Goal: Contribute content: Add original content to the website for others to see

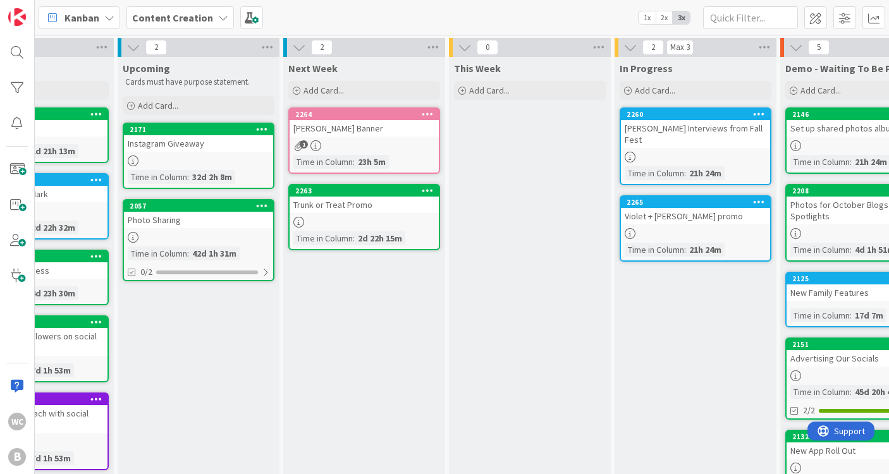
scroll to position [0, 87]
click at [674, 137] on div "2260 [PERSON_NAME] Interviews from Fall Fest Time in [GEOGRAPHIC_DATA] : 21h 24m" at bounding box center [697, 147] width 152 height 78
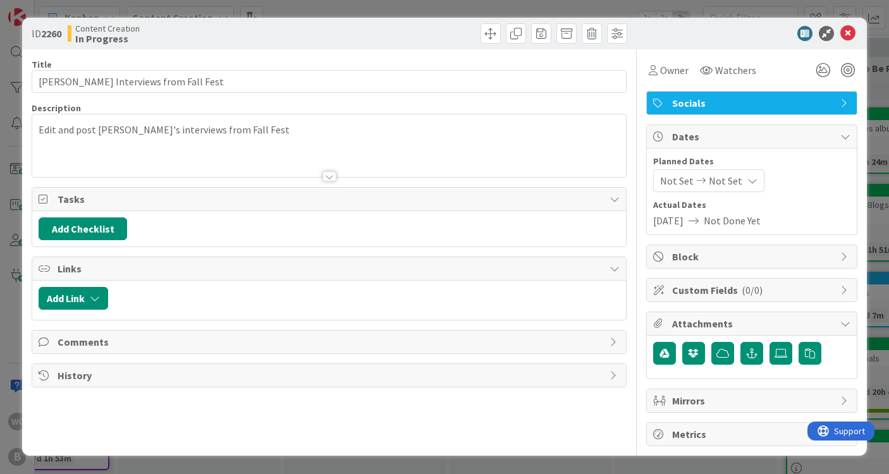
click at [262, 157] on div at bounding box center [329, 161] width 594 height 32
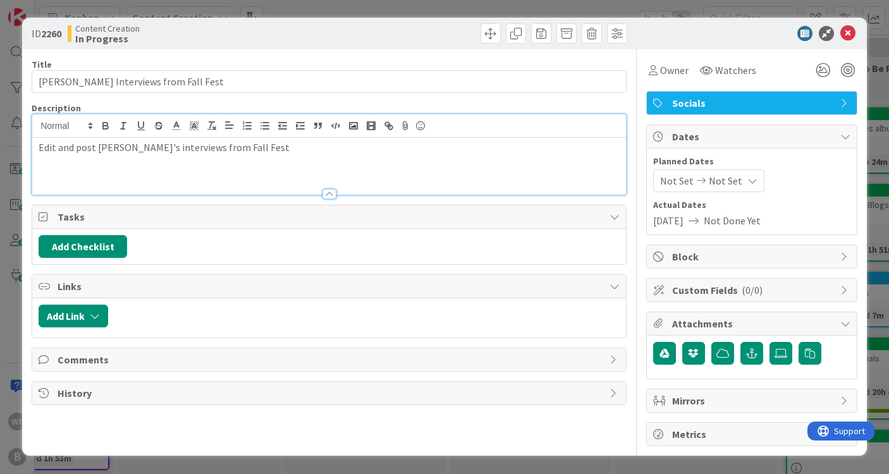
click at [251, 178] on div "Edit and post [PERSON_NAME]'s interviews from Fall Fest" at bounding box center [329, 166] width 594 height 57
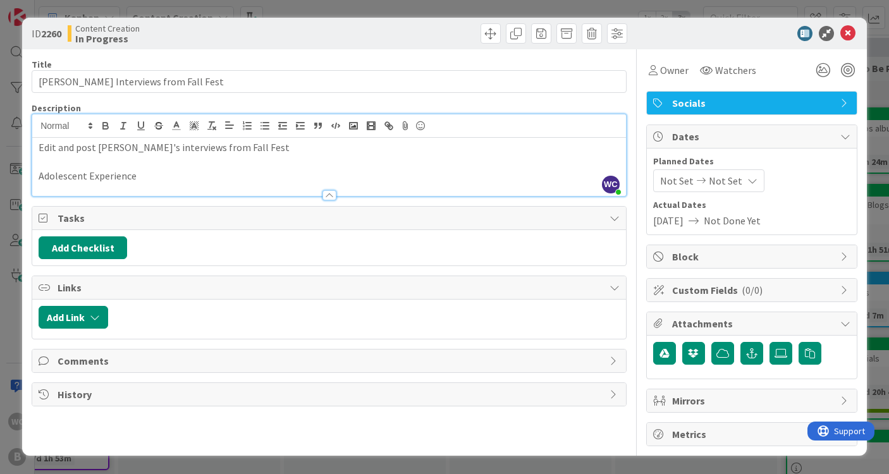
drag, startPoint x: 154, startPoint y: 175, endPoint x: -18, endPoint y: 172, distance: 172.1
click at [0, 172] on html "WC B Kanban Content Creation 1x 2x 3x 7 Backlog Add Card... 2142 Blog Posts Tim…" at bounding box center [444, 237] width 889 height 474
drag, startPoint x: 137, startPoint y: 178, endPoint x: 121, endPoint y: 177, distance: 15.2
click at [121, 177] on p "AE Student [PERSON_NAME] '26" at bounding box center [329, 176] width 581 height 15
click at [286, 178] on p "AE Student [PERSON_NAME] took us through Fall Fest and gave us th inside scoop …" at bounding box center [329, 176] width 581 height 15
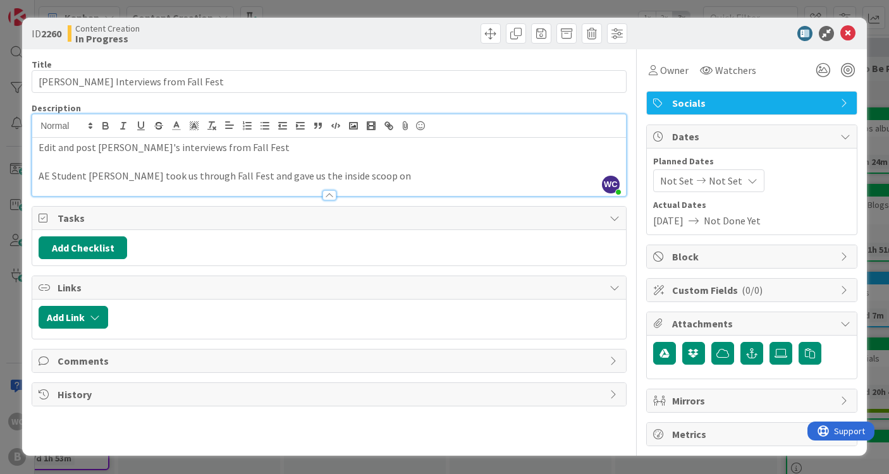
click at [423, 176] on p "AE Student [PERSON_NAME] took us through Fall Fest and gave us the inside scoop…" at bounding box center [329, 176] width 581 height 15
click at [376, 177] on p "AE Student [PERSON_NAME] took us through Fall Fest and gave us the inside scoop…" at bounding box center [329, 176] width 581 height 15
click at [49, 176] on p "AE Student [PERSON_NAME] took us through Fall Fest and gave us the inside scoop…" at bounding box center [329, 176] width 581 height 15
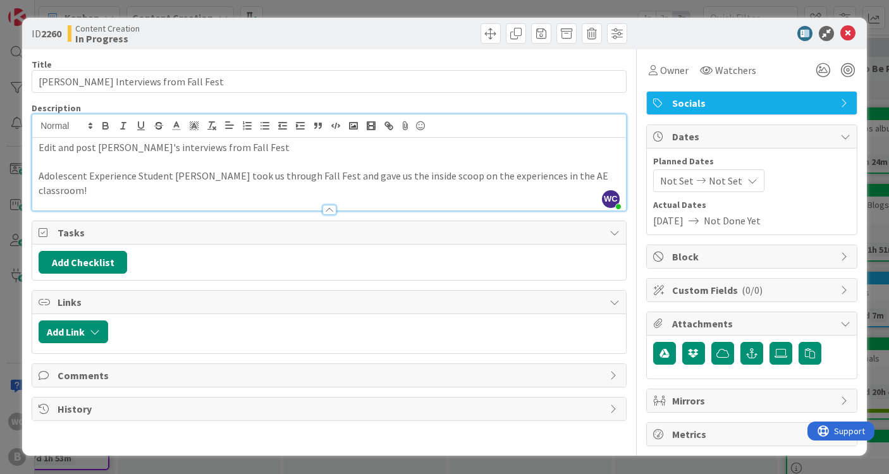
click at [600, 174] on p "Adolescent Experience Student [PERSON_NAME] took us through Fall Fest and gave …" at bounding box center [329, 183] width 581 height 28
click at [112, 189] on p "Adolescent Experience Student [PERSON_NAME] took us through Fall Fest and gave …" at bounding box center [329, 183] width 581 height 28
click at [233, 197] on div at bounding box center [329, 203] width 594 height 13
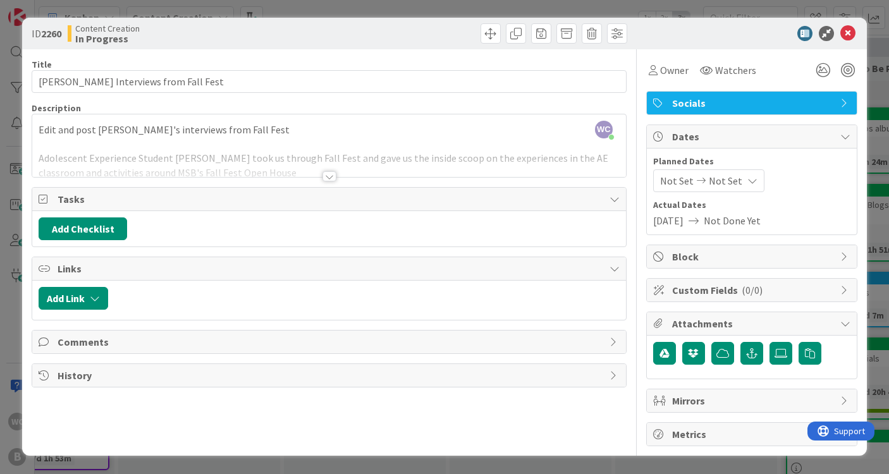
click at [235, 171] on div at bounding box center [329, 161] width 594 height 32
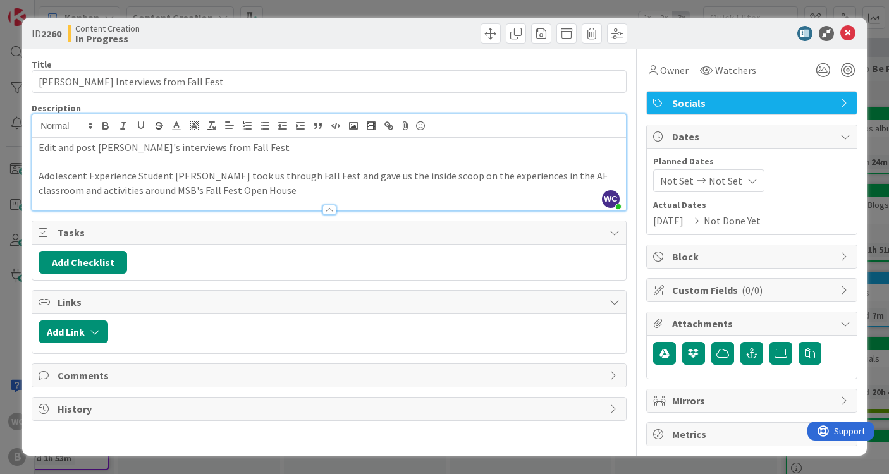
click at [230, 190] on p "Adolescent Experience Student [PERSON_NAME] took us through Fall Fest and gave …" at bounding box center [329, 183] width 581 height 28
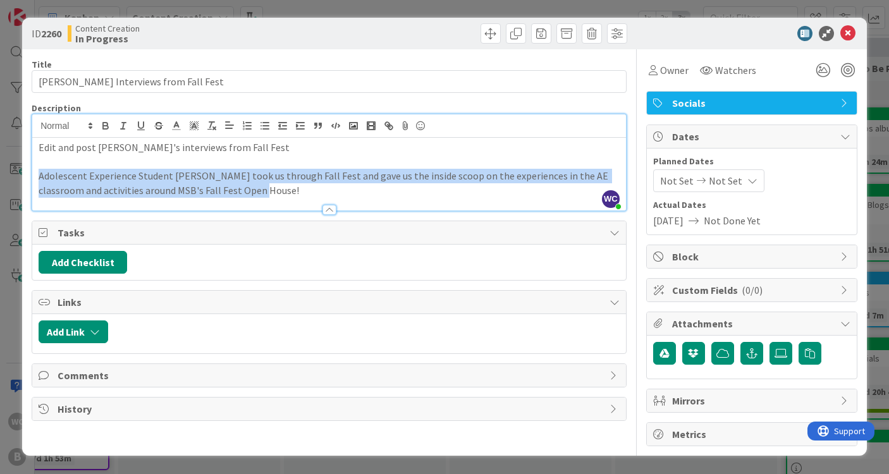
drag, startPoint x: 239, startPoint y: 190, endPoint x: 12, endPoint y: 174, distance: 227.7
click at [12, 174] on div "ID 2260 Content Creation In Progress Title 33 / 128 [PERSON_NAME] Interviews fr…" at bounding box center [444, 237] width 889 height 474
copy p "Adolescent Experience Student [PERSON_NAME] took us through Fall Fest and gave …"
click at [247, 186] on p "Adolescent Experience Student [PERSON_NAME] took us through Fall Fest and gave …" at bounding box center [329, 183] width 581 height 28
drag, startPoint x: 246, startPoint y: 194, endPoint x: 34, endPoint y: 176, distance: 213.3
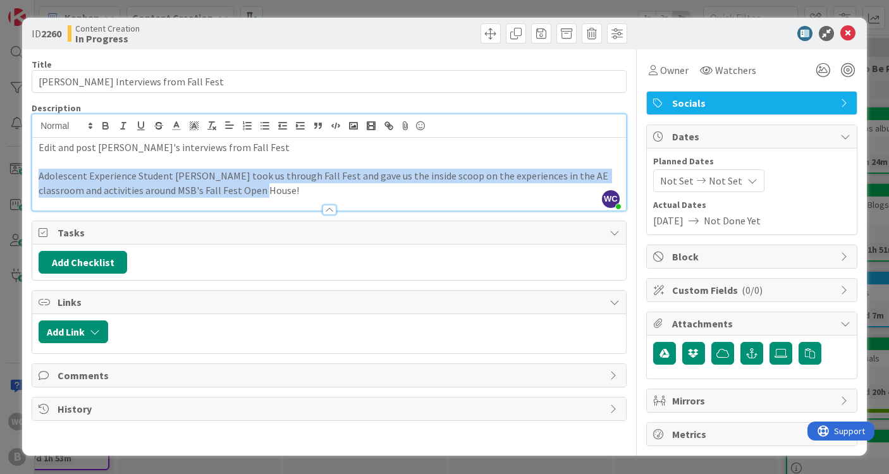
click at [34, 175] on div "Edit and post [PERSON_NAME]'s interviews from Fall Fest Adolescent Experience S…" at bounding box center [329, 174] width 594 height 73
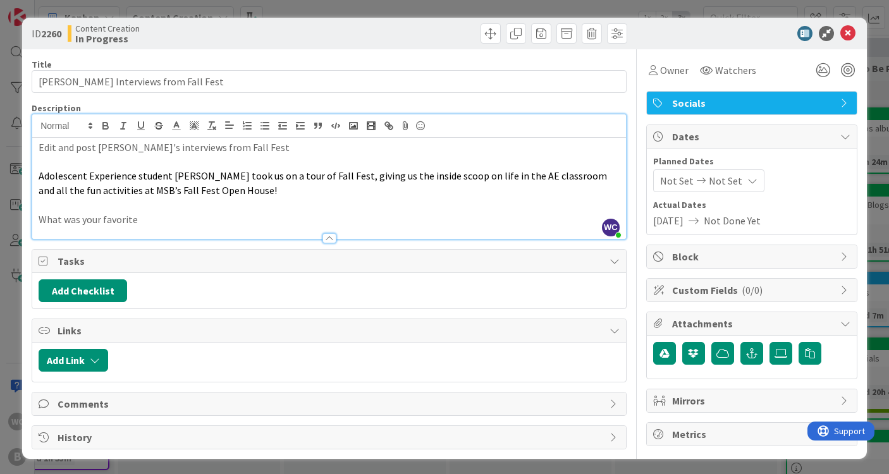
drag, startPoint x: 140, startPoint y: 216, endPoint x: 33, endPoint y: 216, distance: 107.5
click at [33, 216] on div "Edit and post [PERSON_NAME]'s interviews from Fall Fest Adolescent Experience s…" at bounding box center [329, 188] width 594 height 101
click at [144, 226] on div at bounding box center [329, 232] width 594 height 13
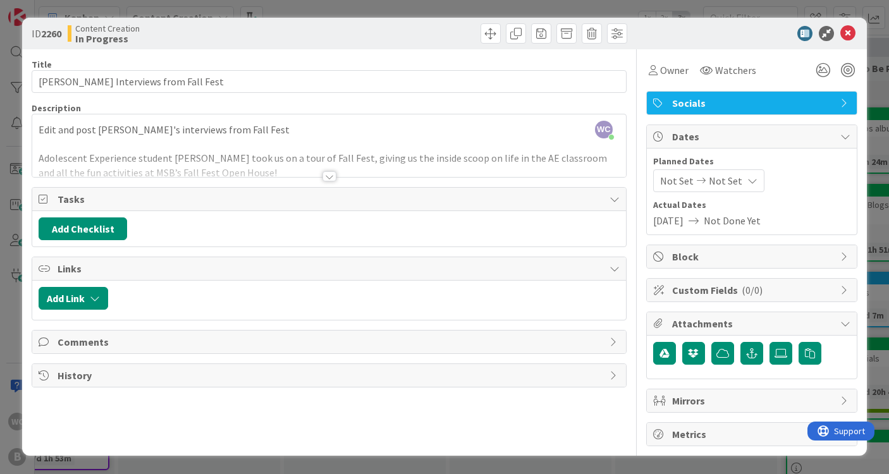
click at [127, 161] on div at bounding box center [329, 161] width 594 height 32
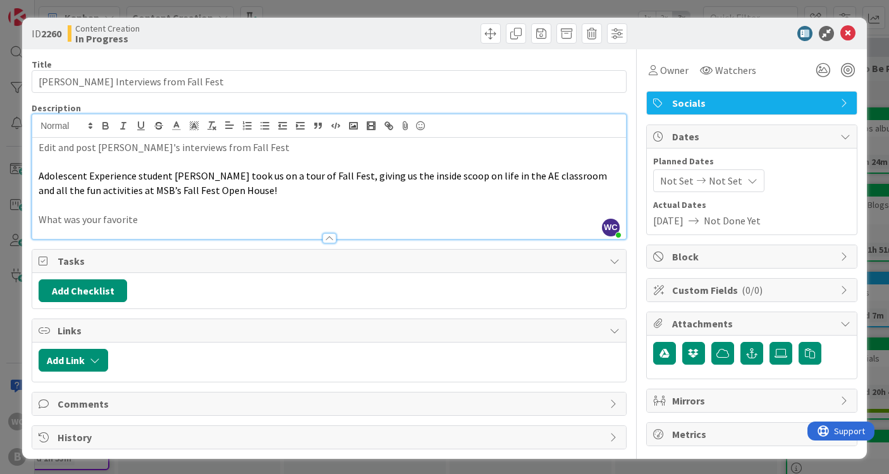
drag, startPoint x: 142, startPoint y: 223, endPoint x: 63, endPoint y: 216, distance: 79.9
click at [63, 216] on p "What was your favorite" at bounding box center [329, 220] width 581 height 15
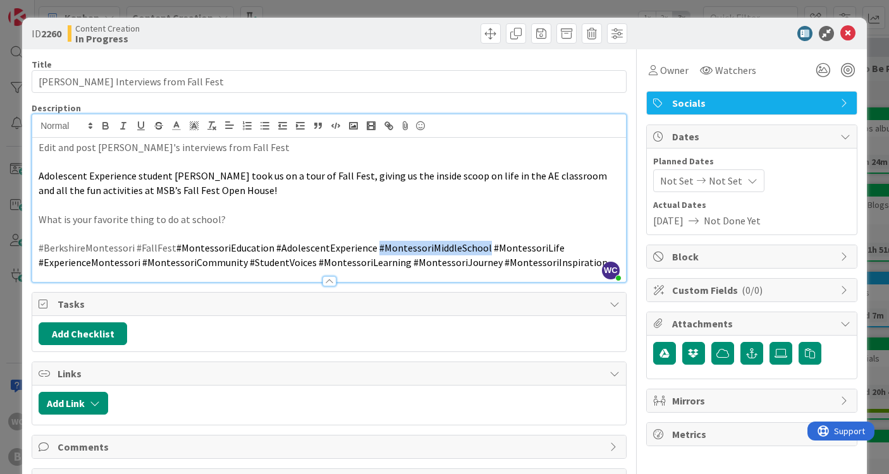
drag, startPoint x: 367, startPoint y: 244, endPoint x: 478, endPoint y: 244, distance: 110.1
click at [478, 244] on span "#MontessoriEducation #AdolescentExperience #MontessoriMiddleSchool #MontessoriL…" at bounding box center [323, 255] width 569 height 27
click at [500, 259] on p "#BerkshireMontessori #FallFest #MontessoriEducation #AdolescentExperience #Mont…" at bounding box center [329, 255] width 581 height 28
drag, startPoint x: 540, startPoint y: 257, endPoint x: 526, endPoint y: 257, distance: 14.5
click at [526, 257] on p "#BerkshireMontessori #FallFest #MontessoriEducation #AdolescentExperience #Mont…" at bounding box center [329, 255] width 581 height 28
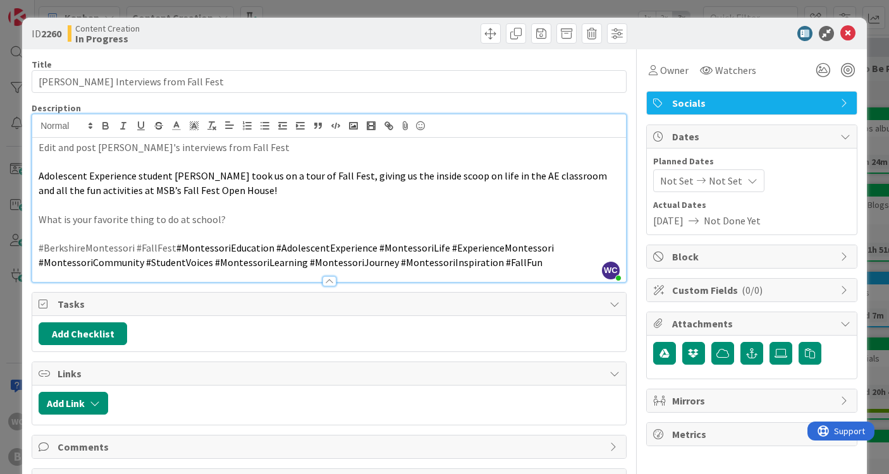
click at [36, 170] on div "Edit and post [PERSON_NAME]'s interviews from Fall Fest Adolescent Experience s…" at bounding box center [329, 210] width 594 height 144
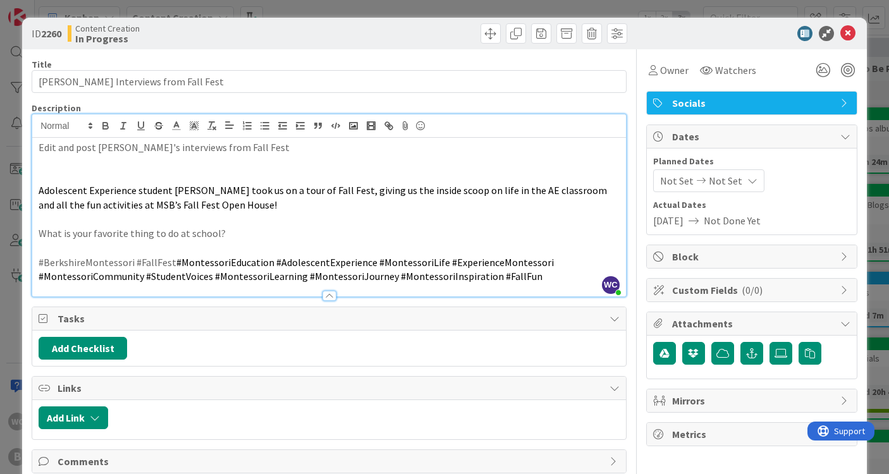
click at [36, 170] on div "Edit and post [PERSON_NAME]'s interviews from Fall Fest Adolescent Experience s…" at bounding box center [329, 217] width 594 height 159
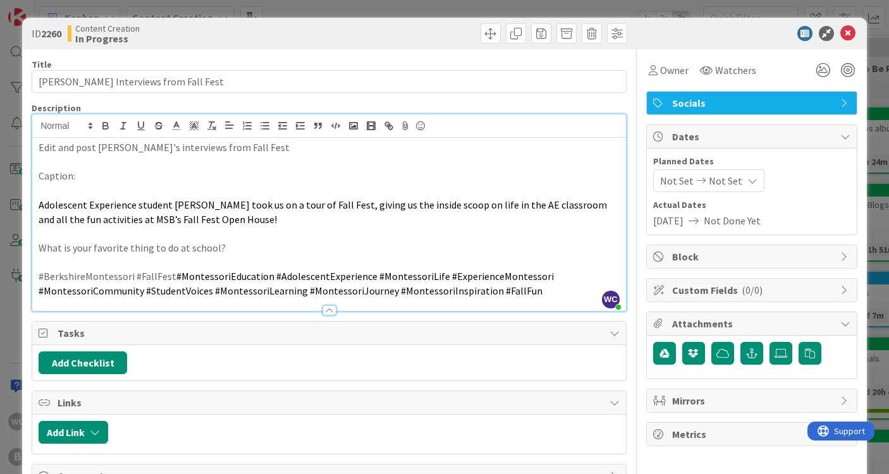
click at [363, 206] on span "Adolescent Experience student [PERSON_NAME] took us on a tour of Fall Fest, giv…" at bounding box center [324, 212] width 571 height 27
click at [297, 234] on p at bounding box center [329, 233] width 581 height 15
click at [354, 204] on span "Adolescent Experience student [PERSON_NAME] took us on a tour of Fall Fest, giv…" at bounding box center [327, 212] width 577 height 27
click at [221, 243] on p "What is your favorite thing to do at school?" at bounding box center [329, 248] width 581 height 15
click at [875, 66] on div "ID 2260 Content Creation In Progress Title 33 / 128 Frannie Interviews from Fal…" at bounding box center [444, 237] width 889 height 474
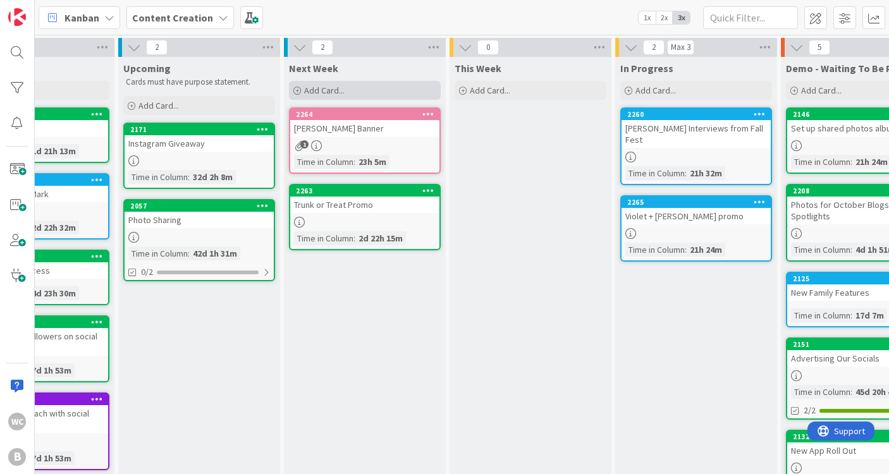
click at [355, 92] on div "Add Card..." at bounding box center [365, 90] width 152 height 19
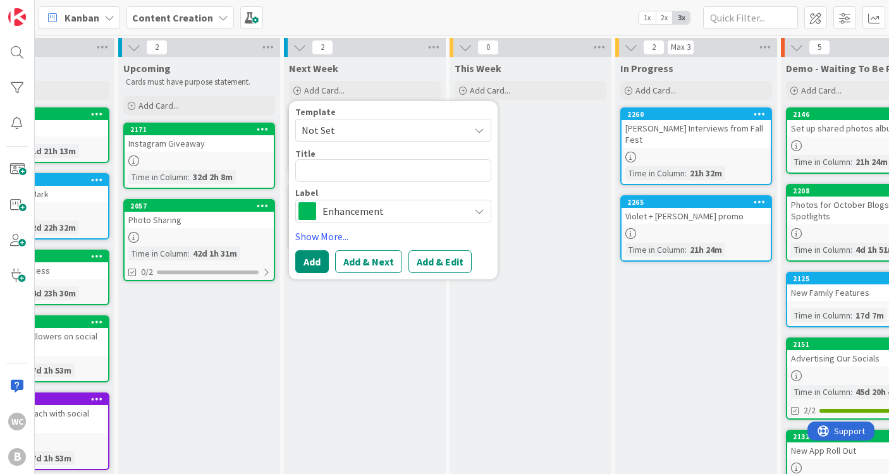
type textarea "x"
type textarea "I"
type textarea "x"
type textarea "In"
type textarea "x"
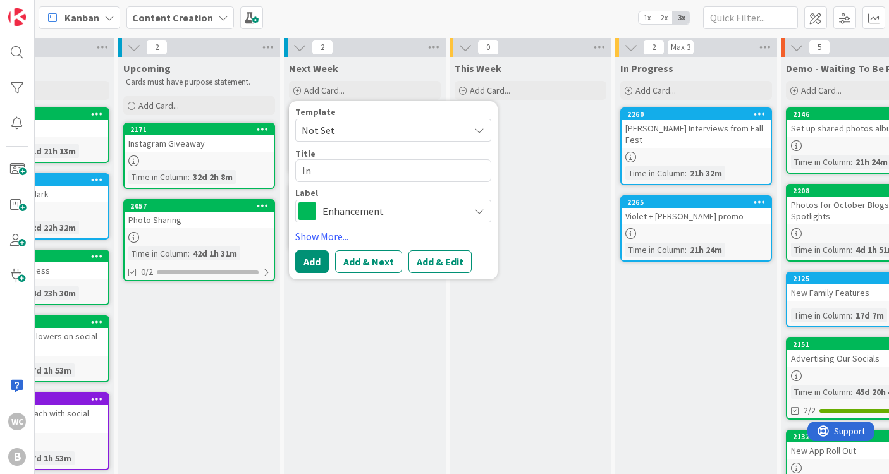
type textarea "Ins"
type textarea "x"
type textarea "Inst"
type textarea "x"
type textarea "Insta"
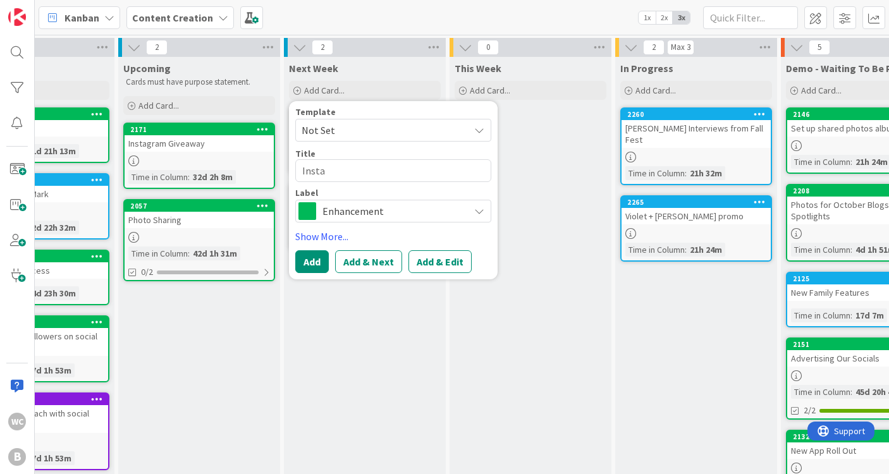
type textarea "x"
type textarea "Instag"
type textarea "x"
type textarea "Instagr"
type textarea "x"
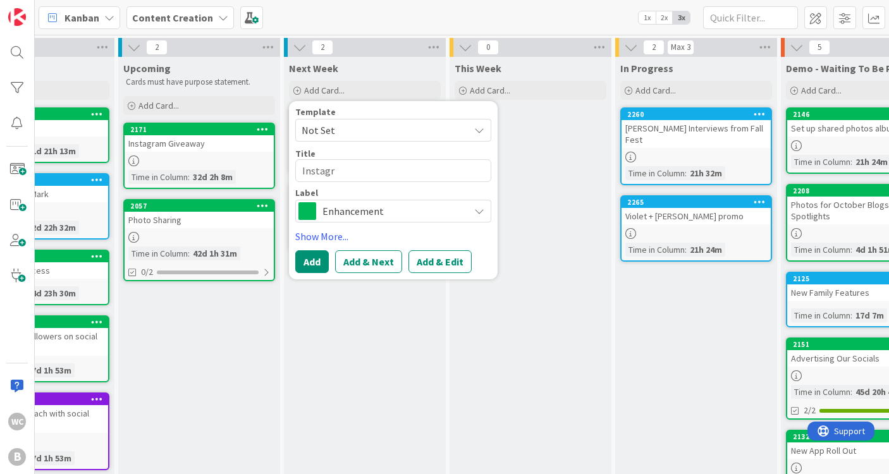
type textarea "Instagra"
type textarea "x"
type textarea "Instagram"
type textarea "x"
type textarea "Instagram"
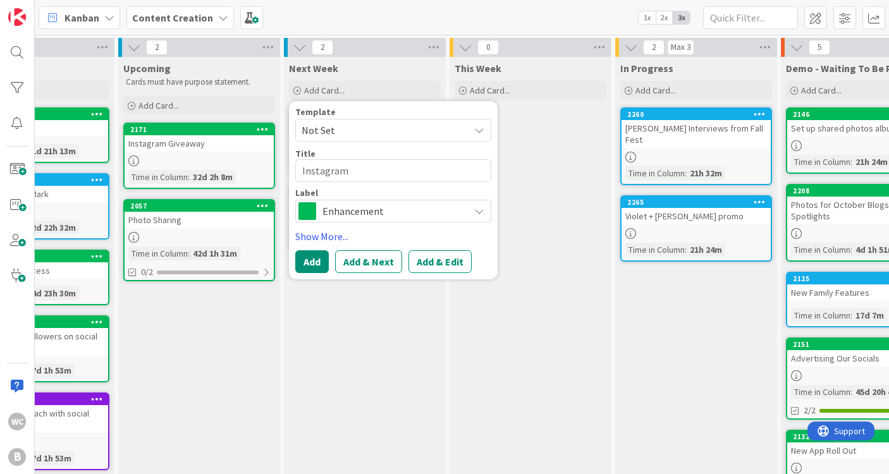
type textarea "x"
type textarea "Instagram S"
type textarea "x"
type textarea "Instagram St"
type textarea "x"
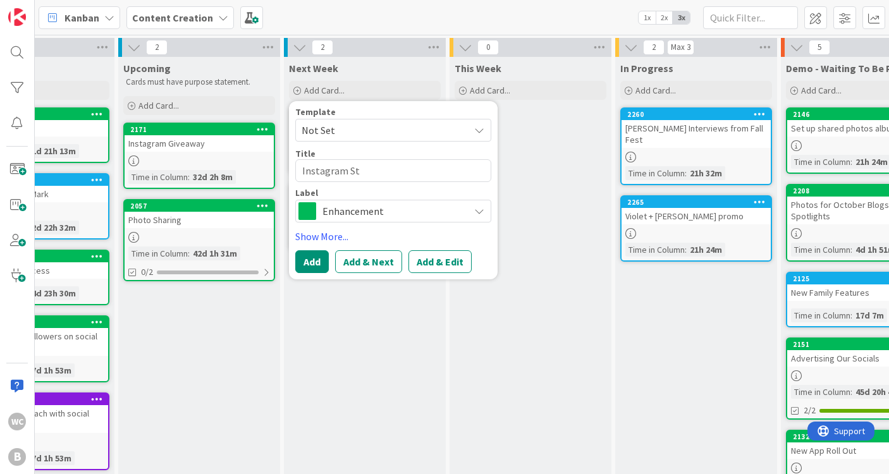
type textarea "Instagram Sto"
type textarea "x"
type textarea "Instagram St"
type textarea "x"
type textarea "Instagram Sto"
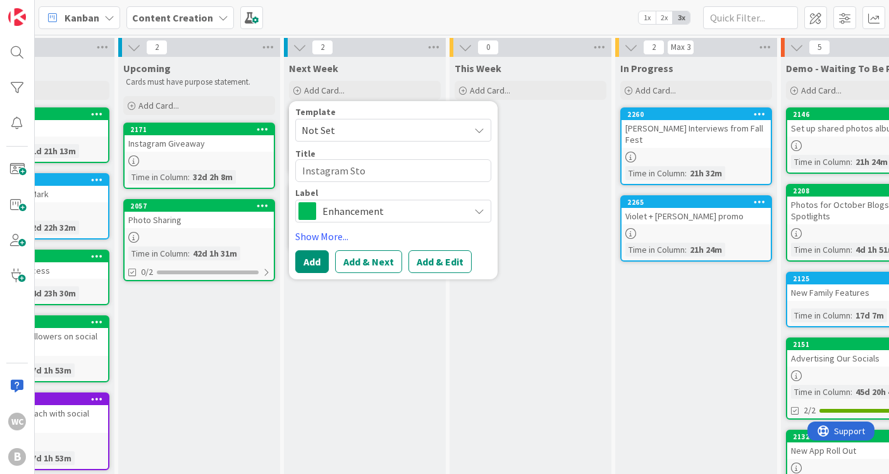
type textarea "x"
type textarea "Instagram Stor"
type textarea "x"
type textarea "Instagram Stori"
type textarea "x"
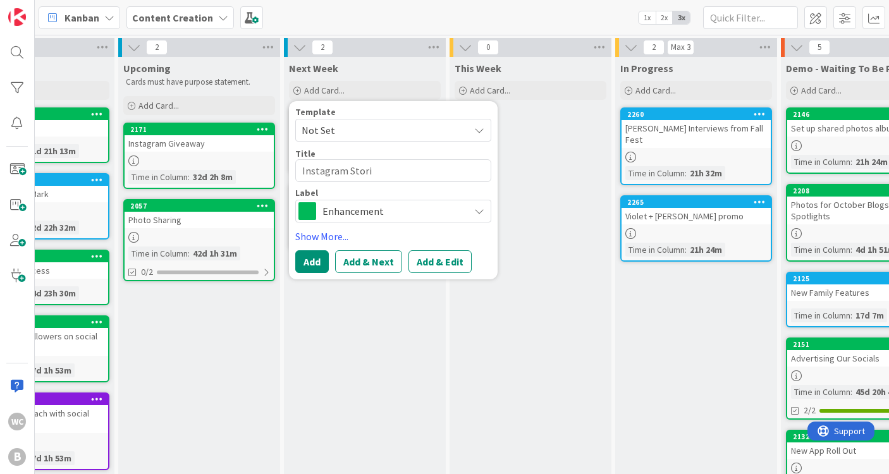
type textarea "Instagram [PERSON_NAME]"
type textarea "x"
type textarea "Instagram Stories"
type textarea "x"
type textarea "Instagram Stories"
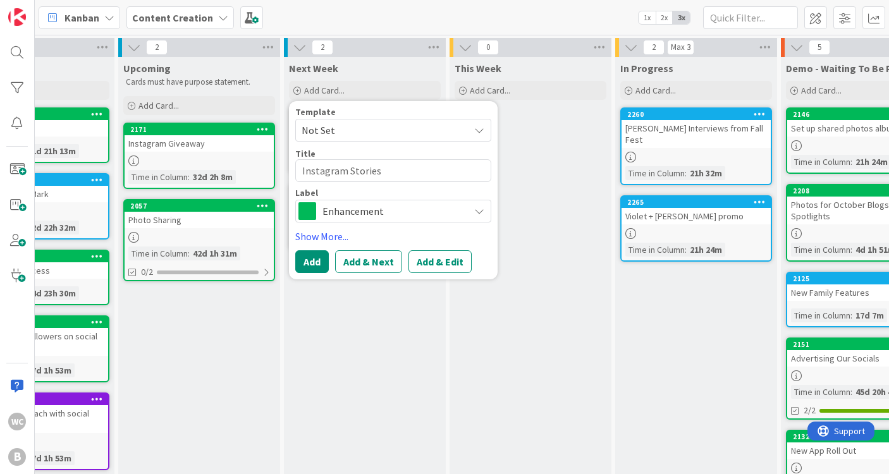
type textarea "x"
type textarea "Instagram Stories P"
type textarea "x"
type textarea "Instagram Stories Po"
type textarea "x"
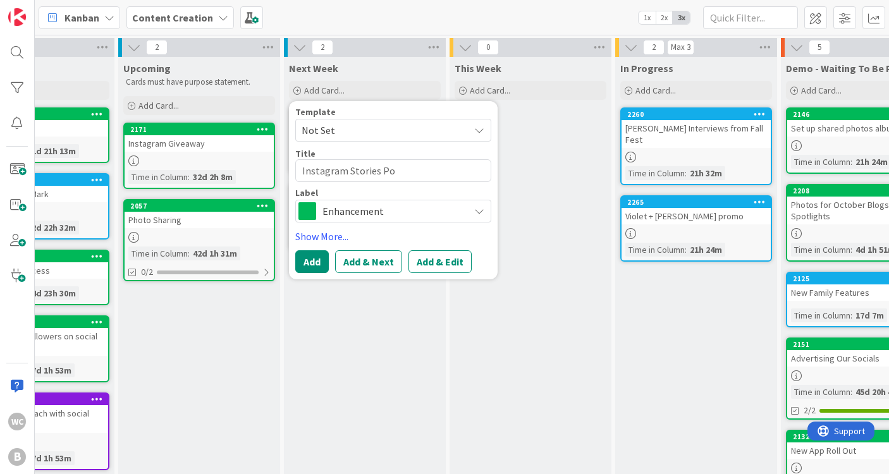
type textarea "Instagram Stories Pol"
type textarea "x"
type textarea "Instagram Stories Poll"
click at [355, 207] on span "Enhancement" at bounding box center [393, 211] width 140 height 18
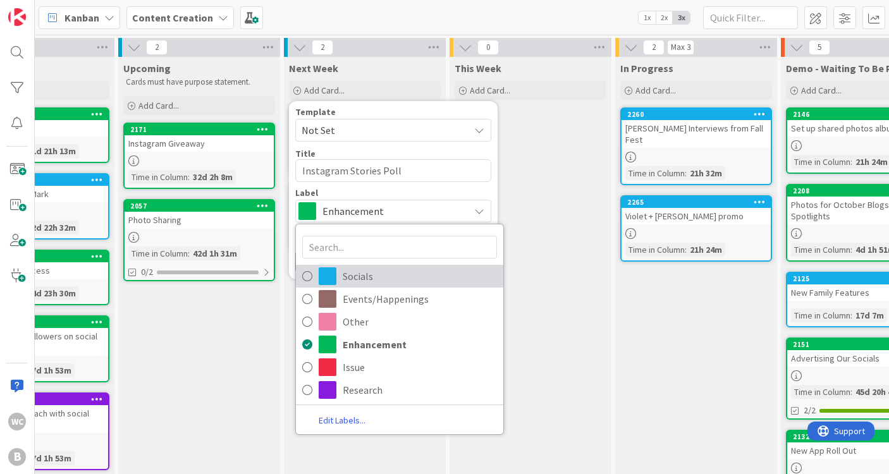
click at [341, 283] on link "Socials" at bounding box center [399, 276] width 207 height 23
type textarea "x"
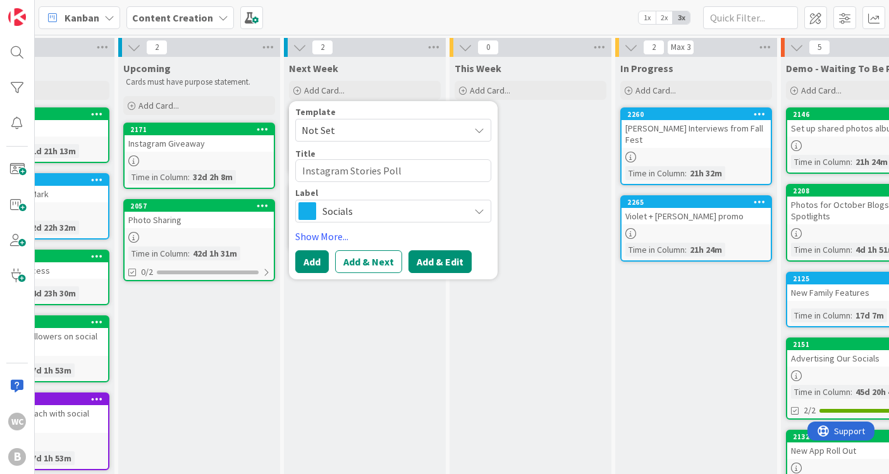
click at [442, 258] on button "Add & Edit" at bounding box center [440, 261] width 63 height 23
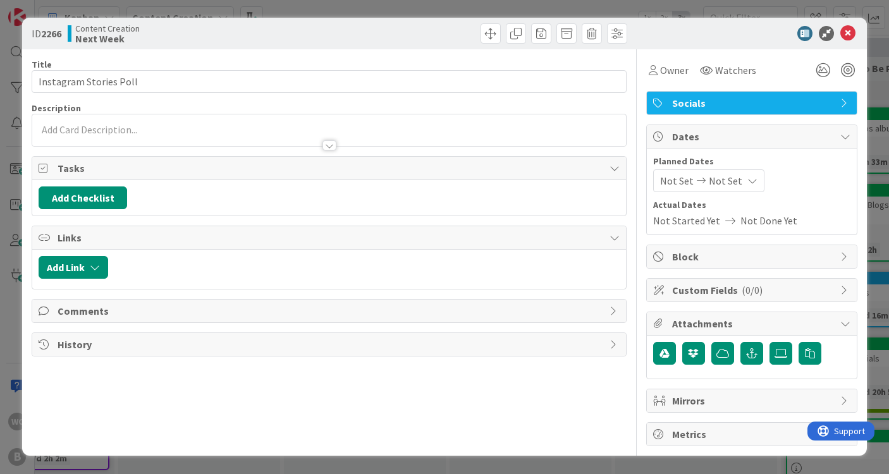
click at [301, 147] on div "Title 22 / 128 Instagram Stories Poll Description Owner Watchers Socials Tasks …" at bounding box center [329, 247] width 595 height 397
click at [209, 137] on div at bounding box center [329, 139] width 594 height 13
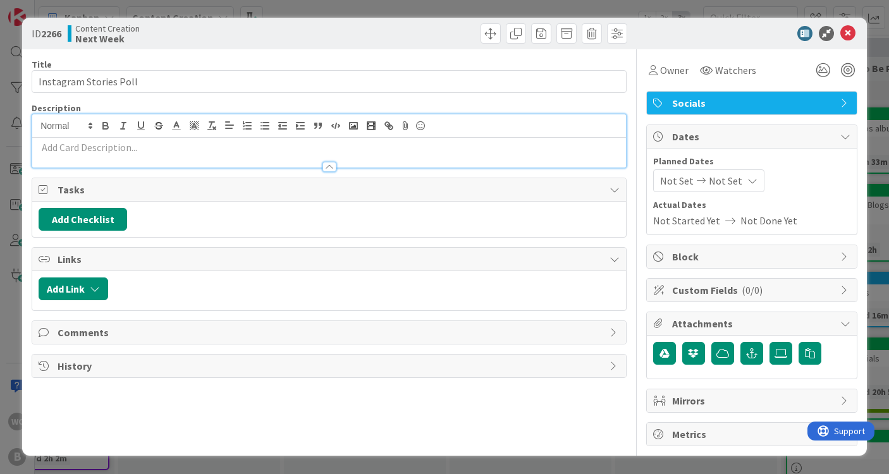
click at [132, 156] on div at bounding box center [329, 160] width 594 height 13
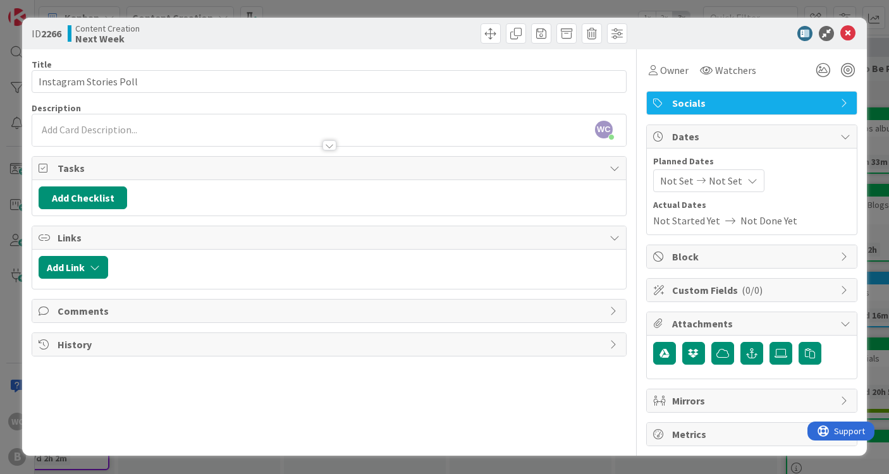
click at [71, 113] on span "Description" at bounding box center [56, 107] width 49 height 11
click at [72, 134] on div at bounding box center [329, 139] width 594 height 13
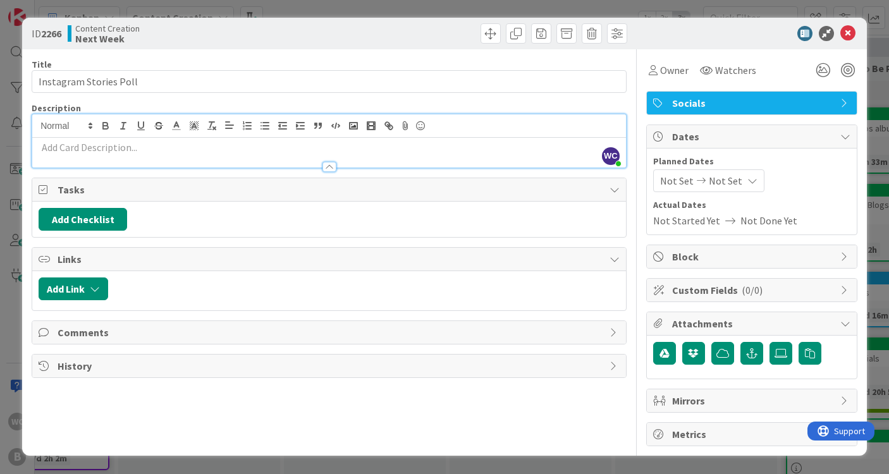
click at [295, 145] on p at bounding box center [329, 147] width 581 height 15
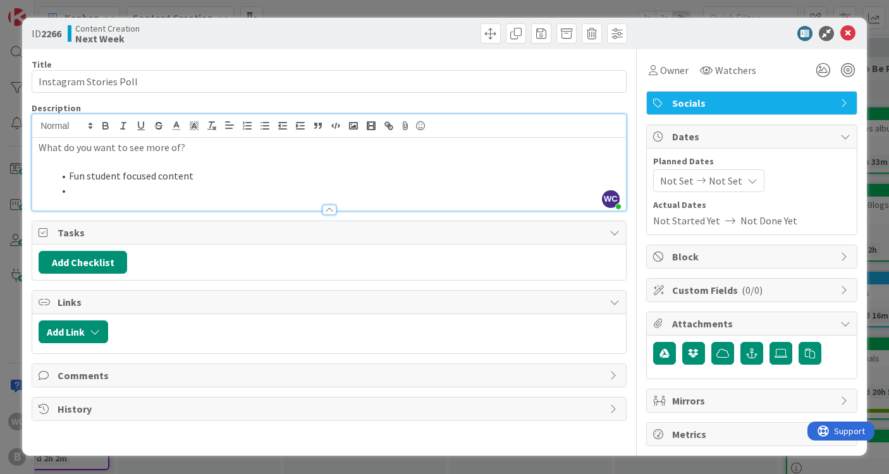
click at [205, 179] on li "Fun student focused content" at bounding box center [337, 176] width 566 height 15
click at [302, 177] on li "Fun student focused content (reels, student interviews," at bounding box center [337, 176] width 566 height 15
click at [195, 175] on li "Fun student focused content (reels, student interviews," at bounding box center [337, 176] width 566 height 15
drag, startPoint x: 219, startPoint y: 176, endPoint x: 195, endPoint y: 175, distance: 23.4
click at [195, 175] on li "Fun student focused content (think reels, student interviews," at bounding box center [337, 176] width 566 height 15
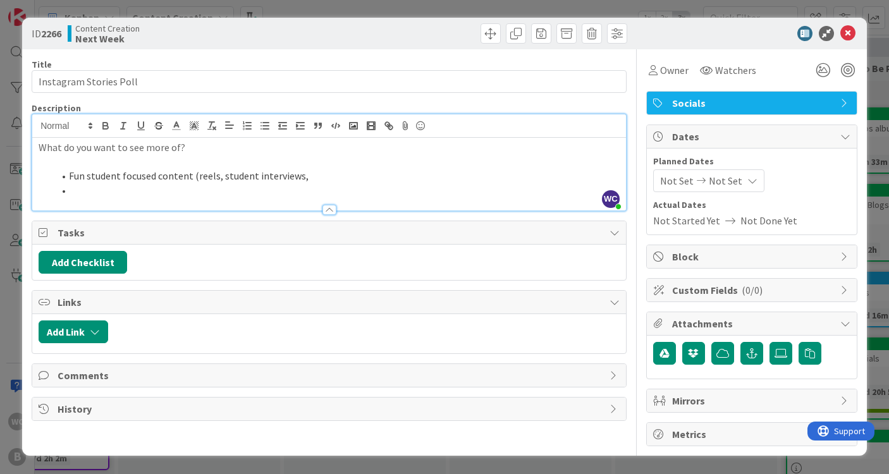
drag, startPoint x: 305, startPoint y: 175, endPoint x: 195, endPoint y: 175, distance: 110.1
click at [195, 175] on li "Fun student focused content (reels, student interviews," at bounding box center [337, 176] width 566 height 15
drag, startPoint x: 287, startPoint y: 175, endPoint x: 306, endPoint y: 172, distance: 19.2
click at [306, 172] on li "Fun student focused content (short videos, student" at bounding box center [337, 176] width 566 height 15
click at [302, 176] on li "Fun student focused content (short videos, student led, interviews" at bounding box center [337, 176] width 566 height 15
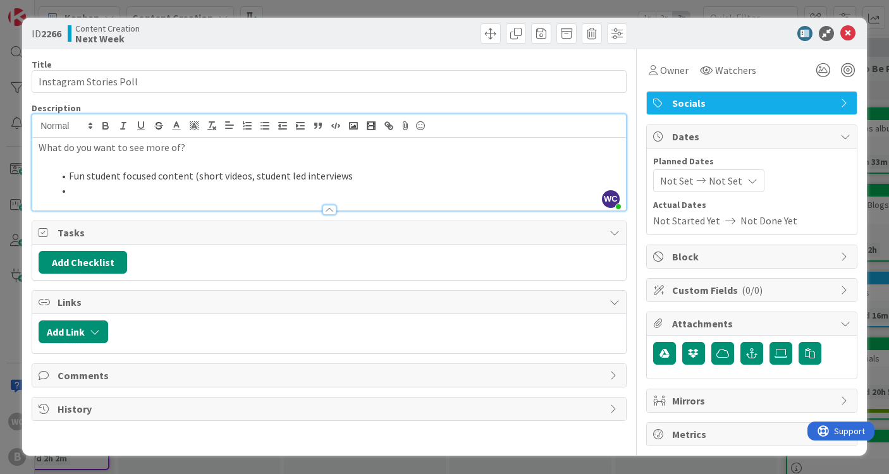
click at [355, 175] on li "Fun student focused content (short videos, student led interviews" at bounding box center [337, 176] width 566 height 15
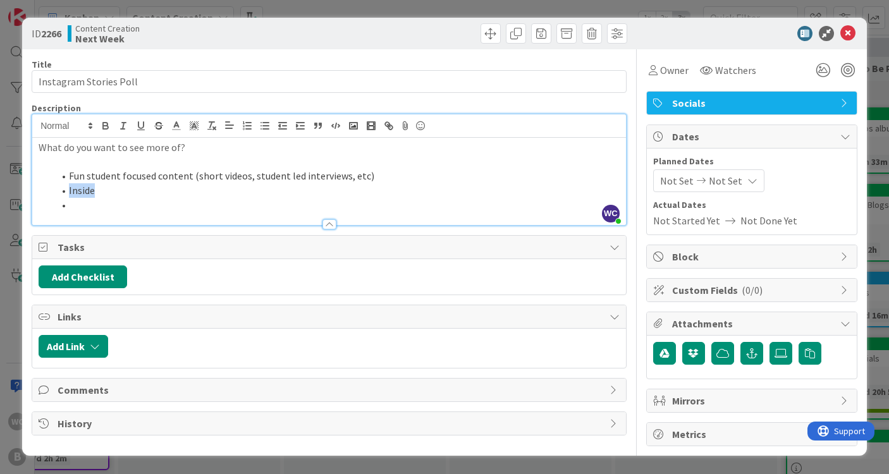
drag, startPoint x: 111, startPoint y: 190, endPoint x: 66, endPoint y: 190, distance: 45.5
click at [66, 190] on li "Inside" at bounding box center [337, 190] width 566 height 15
click at [349, 178] on li "Fun student focused content (short videos, student led interviews, etc)" at bounding box center [337, 176] width 566 height 15
click at [135, 187] on li "Inside" at bounding box center [337, 190] width 566 height 15
drag, startPoint x: 120, startPoint y: 188, endPoint x: 44, endPoint y: 188, distance: 76.5
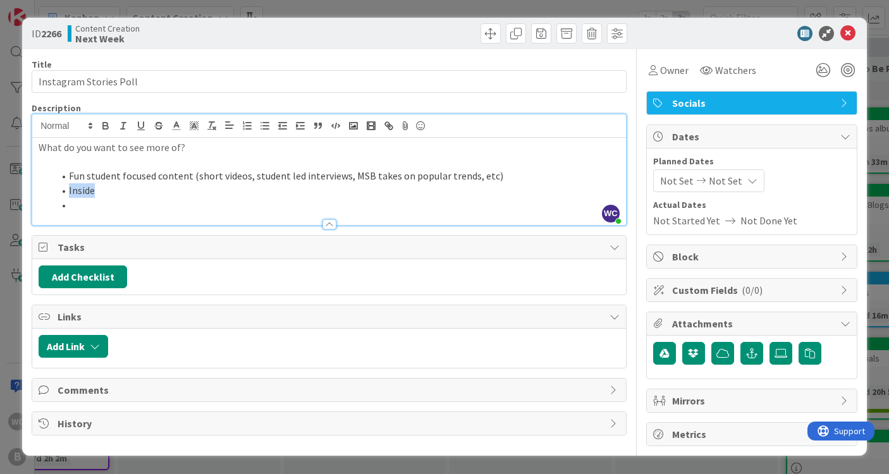
click at [44, 188] on ol "Fun student focused content (short videos, student led interviews, MSB takes on…" at bounding box center [329, 190] width 581 height 43
click at [157, 194] on li "Life in the classroom (Images, work focused)" at bounding box center [337, 190] width 566 height 15
click at [98, 203] on li at bounding box center [337, 205] width 566 height 15
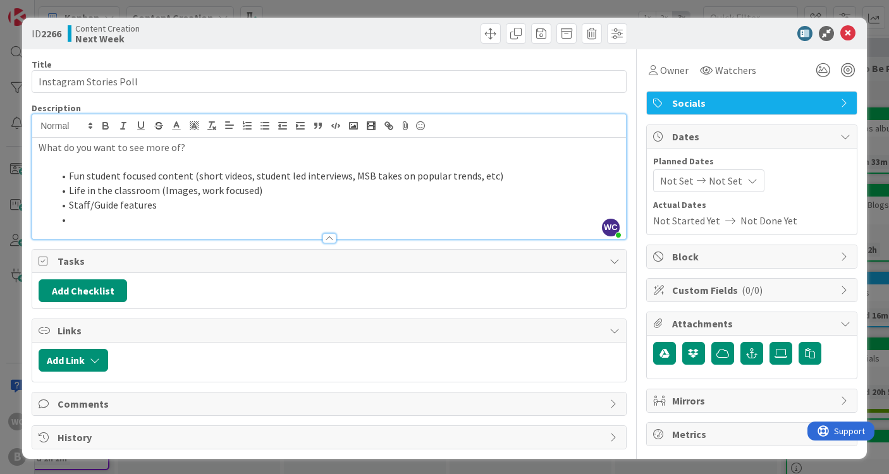
click at [83, 166] on p at bounding box center [329, 162] width 581 height 15
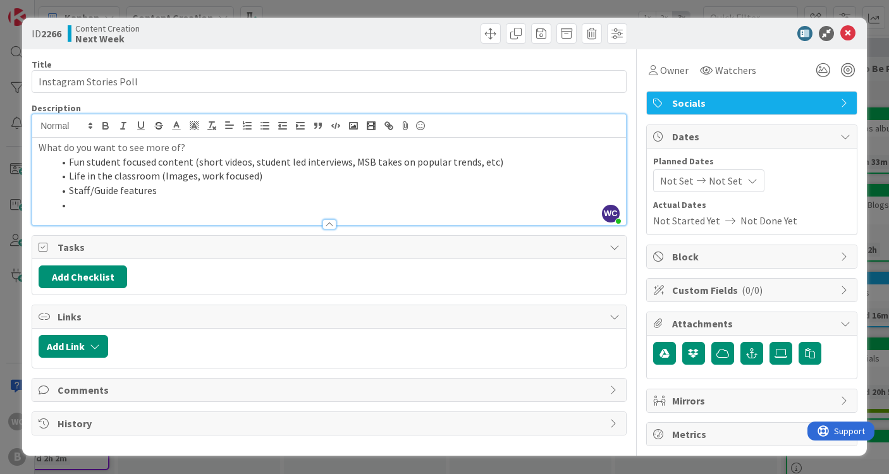
click at [102, 213] on div at bounding box center [329, 218] width 594 height 13
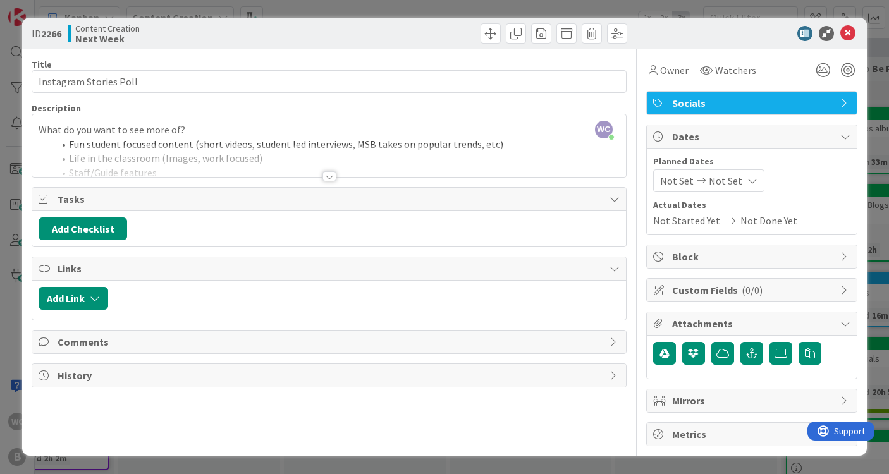
click at [186, 166] on div at bounding box center [329, 161] width 594 height 32
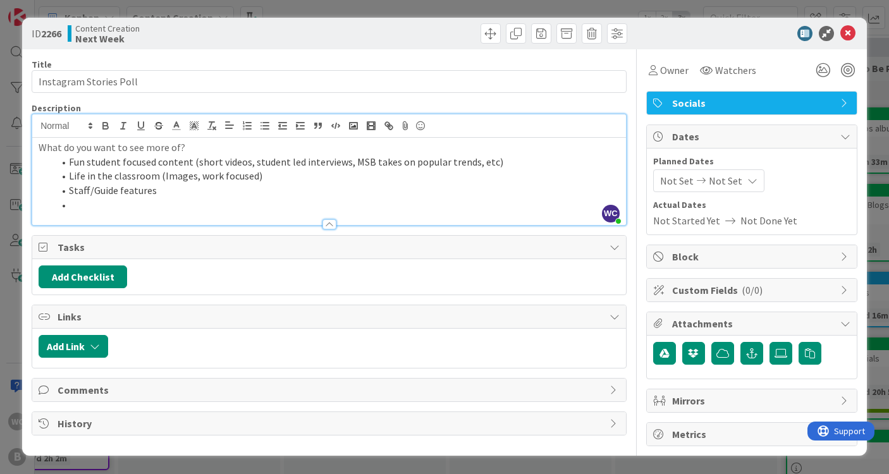
click at [99, 204] on li at bounding box center [337, 205] width 566 height 15
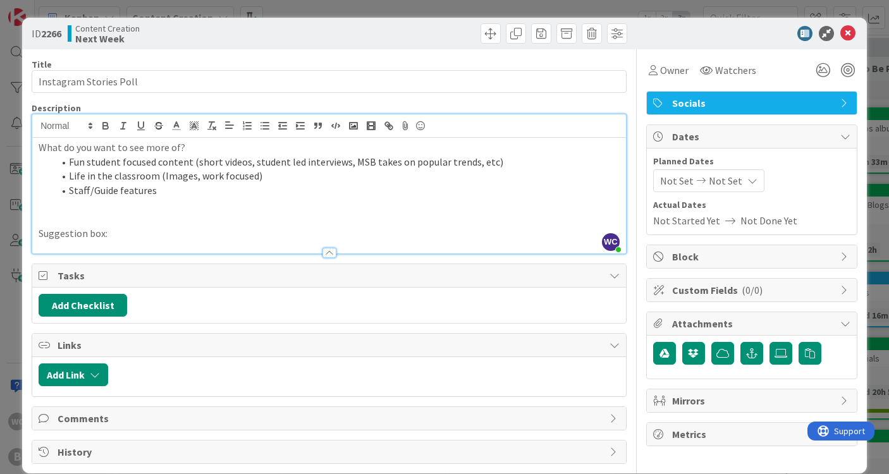
click at [84, 203] on p at bounding box center [329, 205] width 581 height 15
click at [156, 194] on li "Staff/Guide features" at bounding box center [337, 190] width 566 height 15
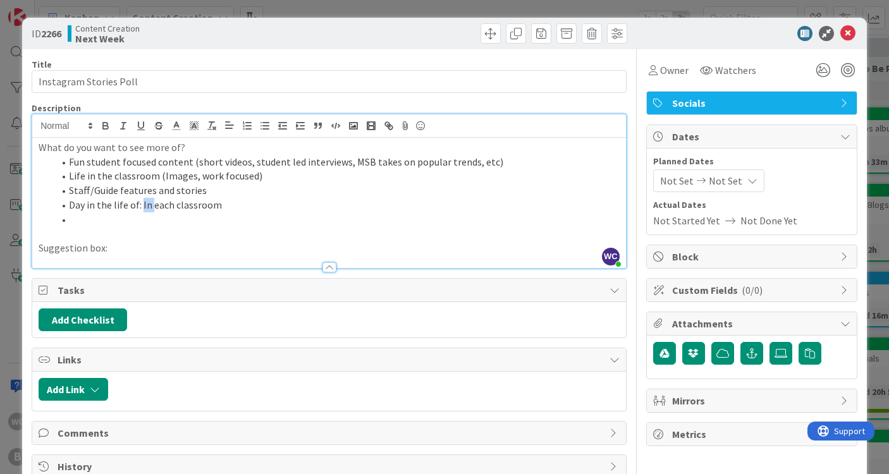
drag, startPoint x: 152, startPoint y: 205, endPoint x: 141, endPoint y: 204, distance: 10.8
click at [141, 204] on li "Day in the life of: In each classroom" at bounding box center [337, 205] width 566 height 15
click at [138, 205] on li "Day in the life of: each classroom" at bounding box center [337, 205] width 566 height 15
click at [72, 202] on li "Day in the life of" each classroom" at bounding box center [337, 205] width 566 height 15
click at [84, 213] on li at bounding box center [337, 220] width 566 height 15
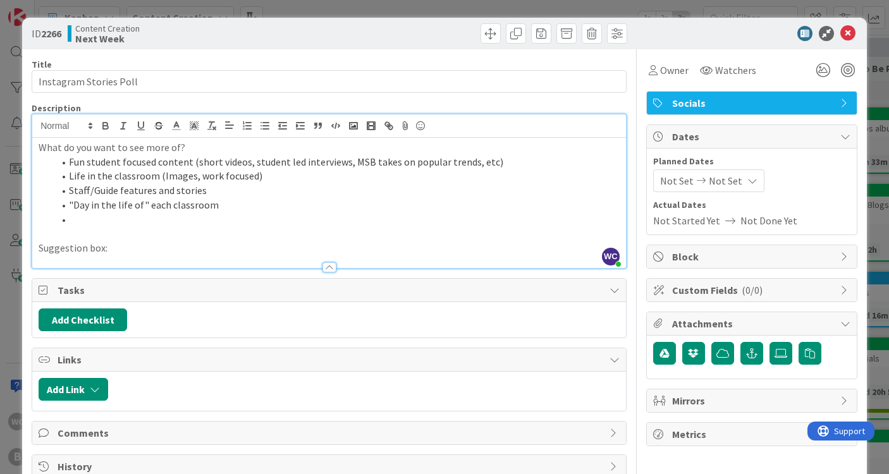
click at [142, 148] on p "What do you want to see more of?" at bounding box center [329, 147] width 581 height 15
click at [196, 147] on p "What do you want to see/see more of?" at bounding box center [329, 147] width 581 height 15
drag, startPoint x: 238, startPoint y: 182, endPoint x: 127, endPoint y: 218, distance: 116.2
click at [127, 218] on li at bounding box center [337, 220] width 566 height 15
click at [210, 149] on p "What do you want to see/see more of on Instagram?" at bounding box center [329, 147] width 581 height 15
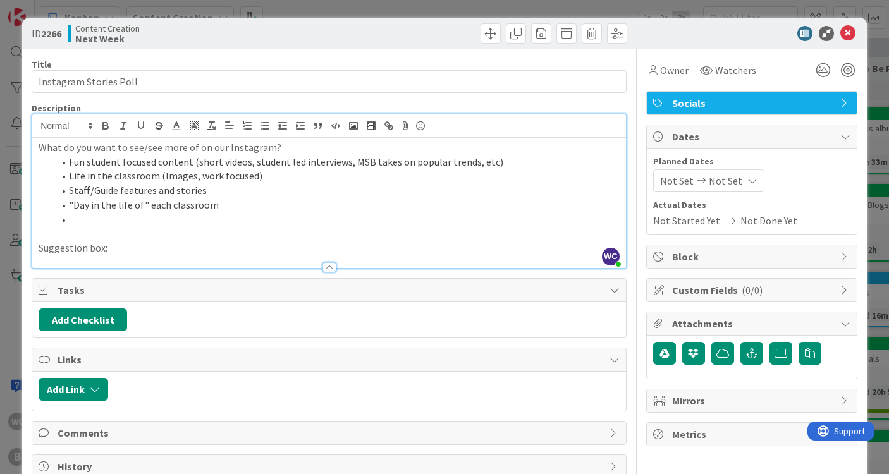
click at [121, 223] on li at bounding box center [337, 220] width 566 height 15
drag, startPoint x: 113, startPoint y: 249, endPoint x: -11, endPoint y: 249, distance: 124.6
click at [0, 249] on html "WC B Kanban Content Creation 1x 2x 3x 7 Backlog Add Card... 2142 Blog Posts Tim…" at bounding box center [444, 237] width 889 height 474
drag, startPoint x: 172, startPoint y: 246, endPoint x: 243, endPoint y: 246, distance: 70.8
click at [243, 246] on p "Any thing else you want to see? Any feedback?" at bounding box center [329, 248] width 581 height 15
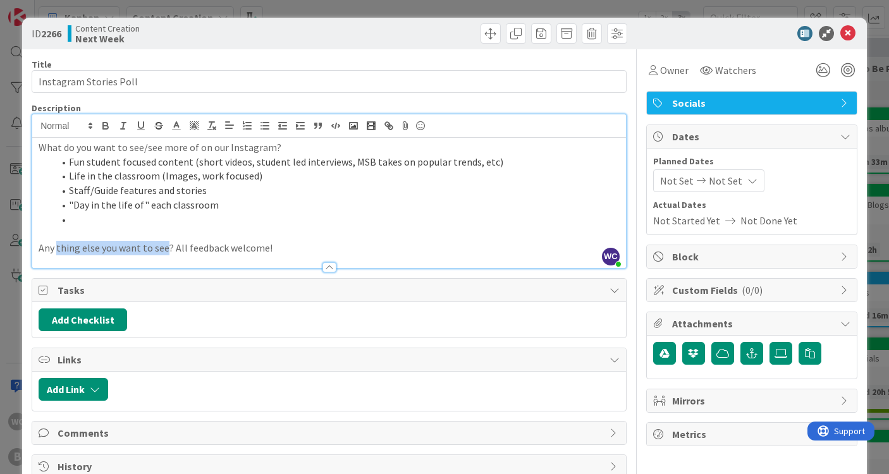
drag, startPoint x: 166, startPoint y: 245, endPoint x: 58, endPoint y: 245, distance: 107.5
click at [58, 245] on p "Any thing else you want to see? All feedback welcome!" at bounding box center [329, 248] width 581 height 15
click at [113, 246] on p "Any suggestions? All feedback welcome!" at bounding box center [329, 248] width 581 height 15
click at [59, 245] on p "Any suggestions? All feedback welcome!" at bounding box center [329, 248] width 581 height 15
drag, startPoint x: 131, startPoint y: 247, endPoint x: 56, endPoint y: 245, distance: 75.3
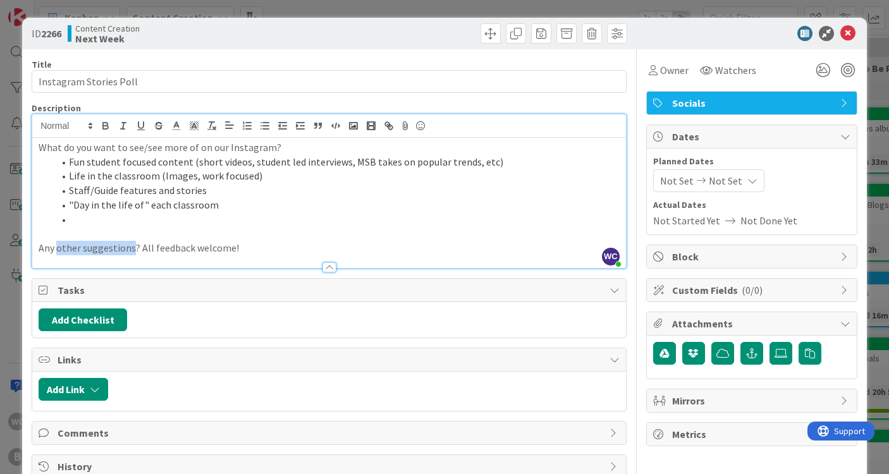
click at [56, 245] on p "Any other suggestions? All feedback welcome!" at bounding box center [329, 248] width 581 height 15
click at [173, 243] on p "Anything else you'd like to see? All feedback welcome!" at bounding box center [329, 248] width 581 height 15
click at [882, 87] on div "ID 2266 Content Creation Next Week Title 22 / 128 Instagram Stories Poll Descri…" at bounding box center [444, 237] width 889 height 474
